Goal: Transaction & Acquisition: Purchase product/service

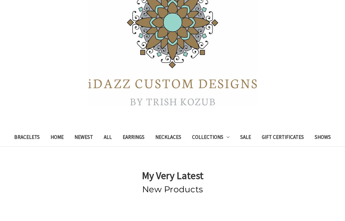
click at [21, 139] on link "Bracelets" at bounding box center [27, 138] width 36 height 17
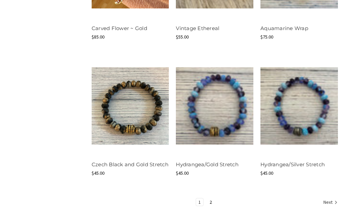
scroll to position [723, 0]
click at [330, 207] on link "Next" at bounding box center [329, 202] width 17 height 9
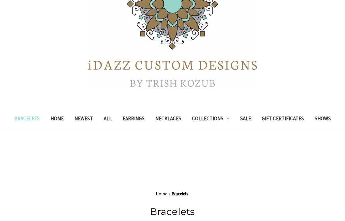
scroll to position [80, 0]
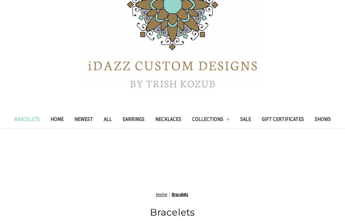
click at [74, 120] on link "Newest" at bounding box center [83, 120] width 29 height 17
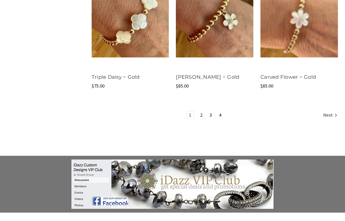
scroll to position [860, 0]
click at [329, 120] on link "Next" at bounding box center [329, 115] width 17 height 9
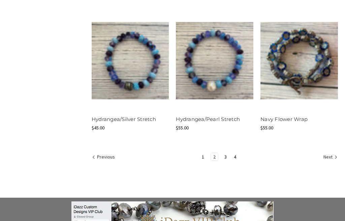
scroll to position [810, 0]
click at [329, 162] on link "Next" at bounding box center [329, 157] width 17 height 9
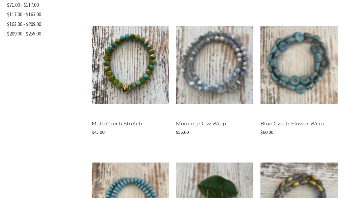
scroll to position [390, 0]
